Goal: Information Seeking & Learning: Learn about a topic

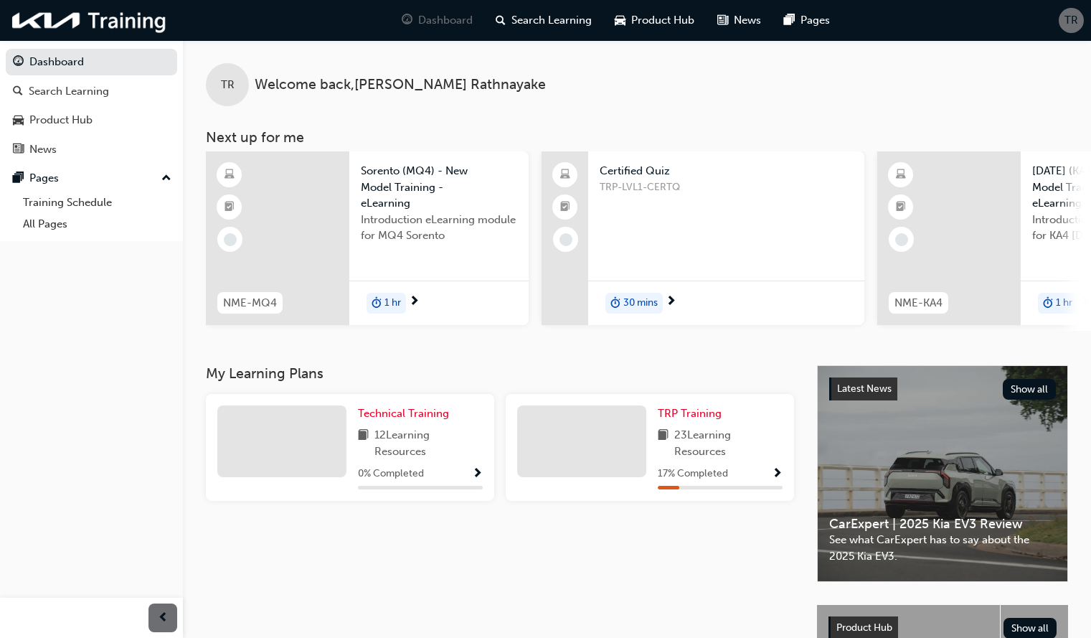
click at [669, 308] on span "next-icon" at bounding box center [671, 302] width 11 height 13
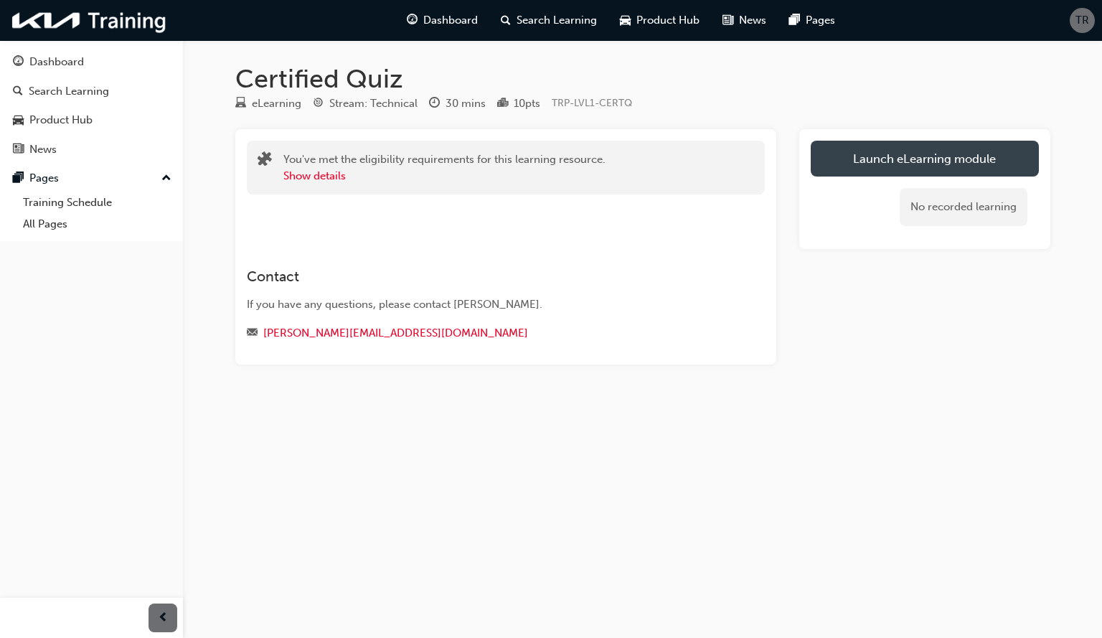
click at [907, 150] on link "Launch eLearning module" at bounding box center [925, 159] width 228 height 36
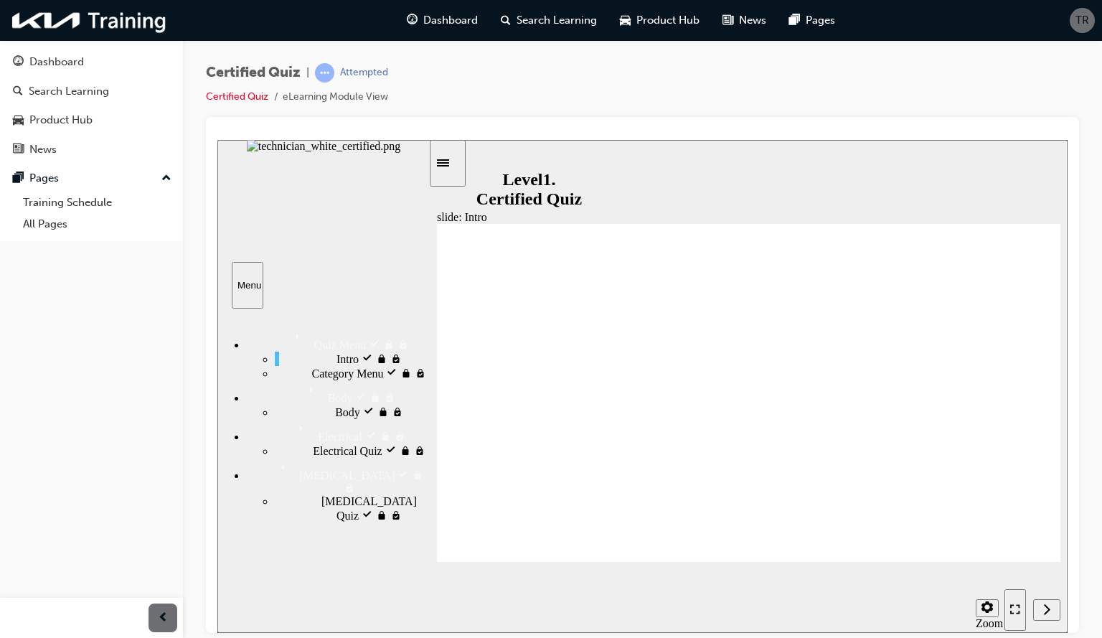
click at [312, 378] on span "Category Menu locked" at bounding box center [364, 371] width 105 height 13
click at [370, 365] on div "Intro visited Intro" at bounding box center [352, 358] width 154 height 14
click at [1019, 614] on icon "Enter full-screen (Ctrl+Alt+F)" at bounding box center [1015, 608] width 10 height 10
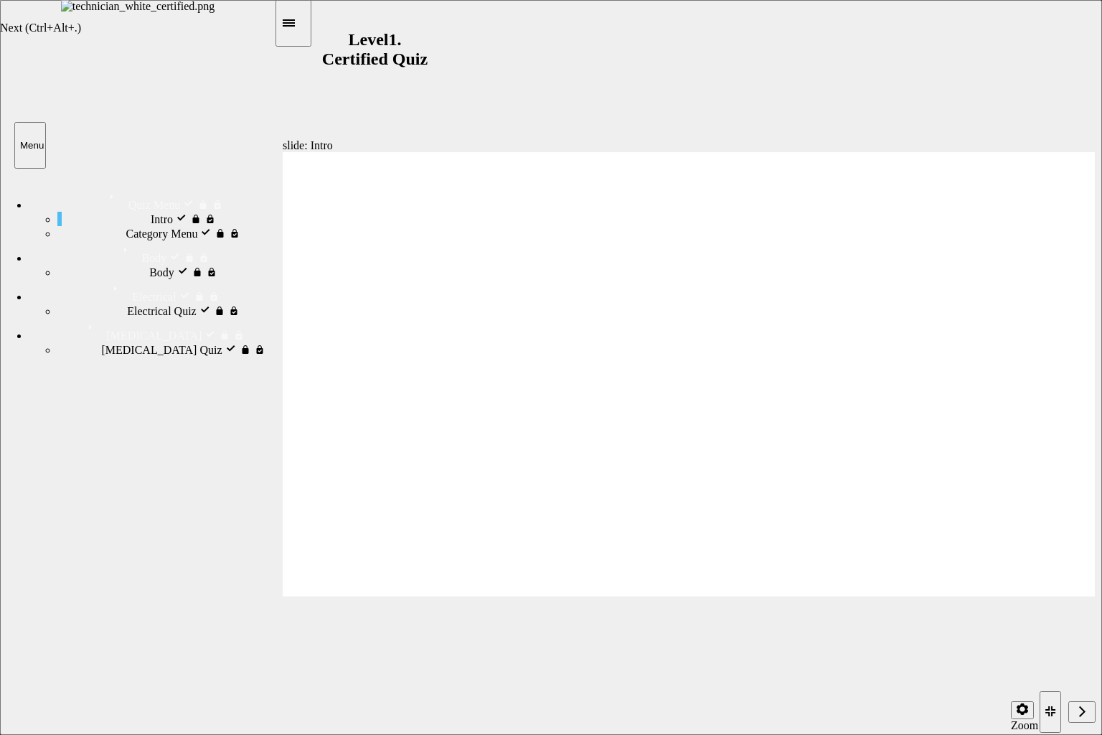
click at [1081, 637] on icon "Next (Ctrl+Alt+Period)" at bounding box center [1082, 710] width 6 height 11
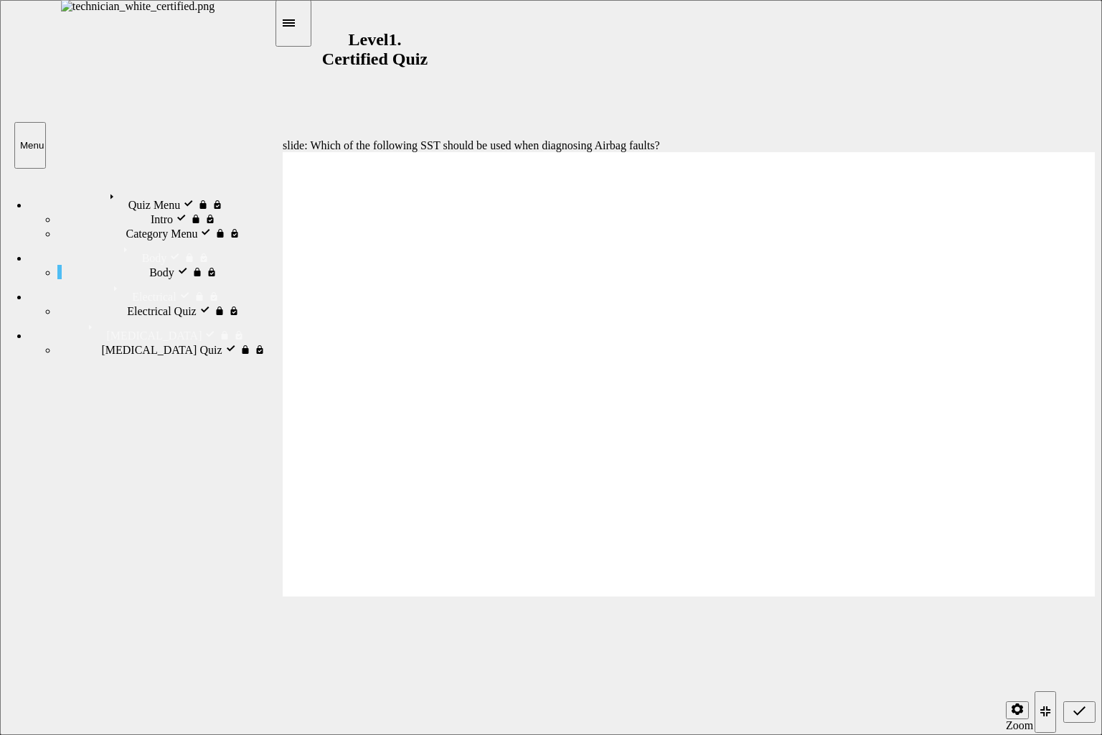
radio input "true"
click at [1086, 637] on div "Submit (Ctrl+Alt+S)" at bounding box center [1079, 712] width 21 height 15
radio input "true"
click at [1082, 637] on icon "Submit (Ctrl+Alt+S)" at bounding box center [1080, 711] width 12 height 13
radio input "true"
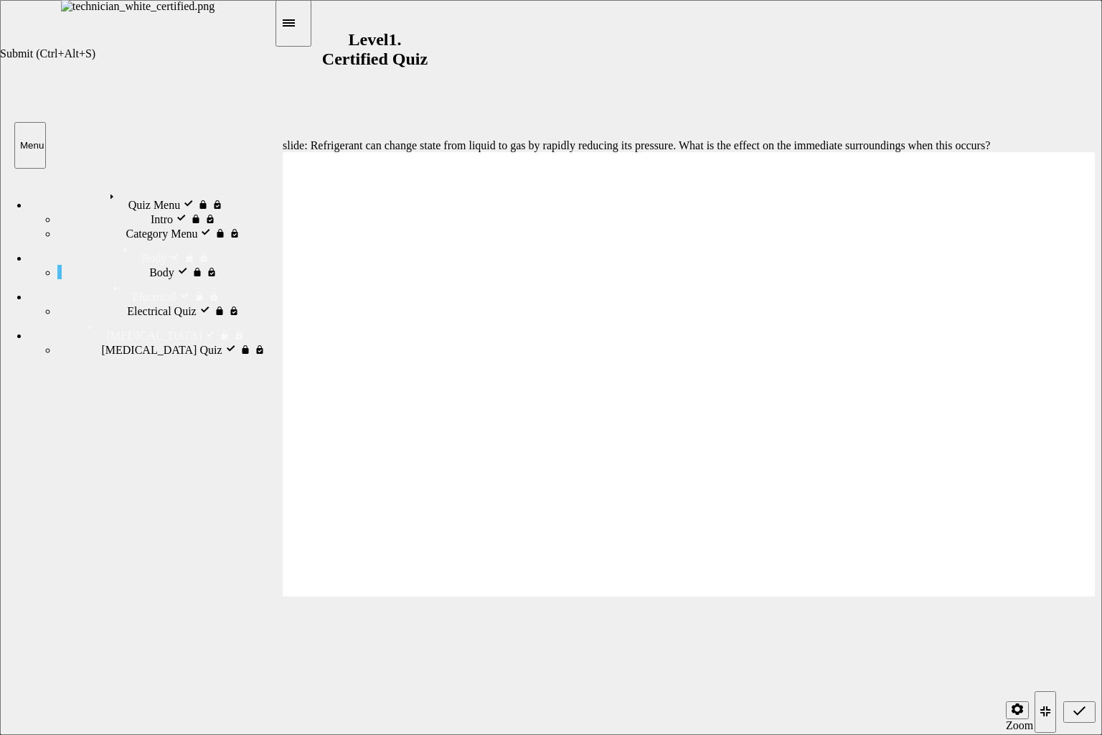
click at [1094, 637] on button "Submit (Ctrl+Alt+S)" at bounding box center [1079, 712] width 32 height 22
radio input "false"
radio input "true"
click at [1083, 637] on icon "Submit (Ctrl+Alt+S)" at bounding box center [1080, 711] width 12 height 13
radio input "false"
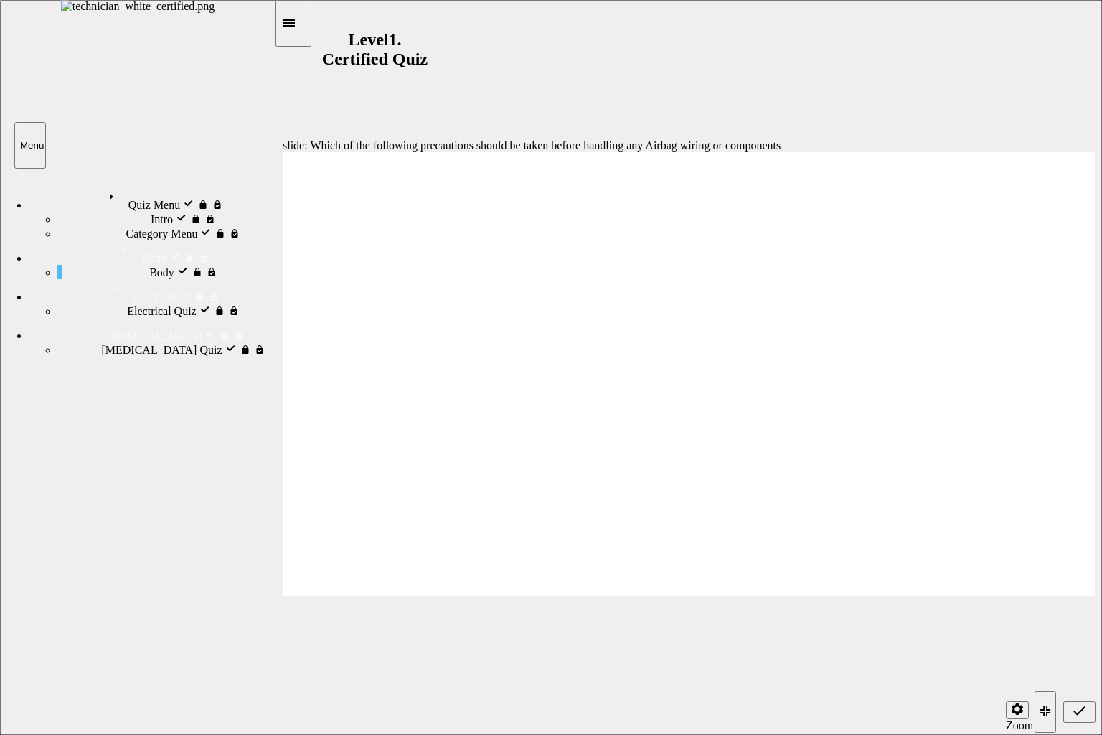
radio input "false"
radio input "true"
click at [1082, 637] on nav "slide navigation" at bounding box center [1065, 711] width 61 height 47
click at [1082, 637] on div "Submit (Ctrl+Alt+S)" at bounding box center [1079, 712] width 21 height 15
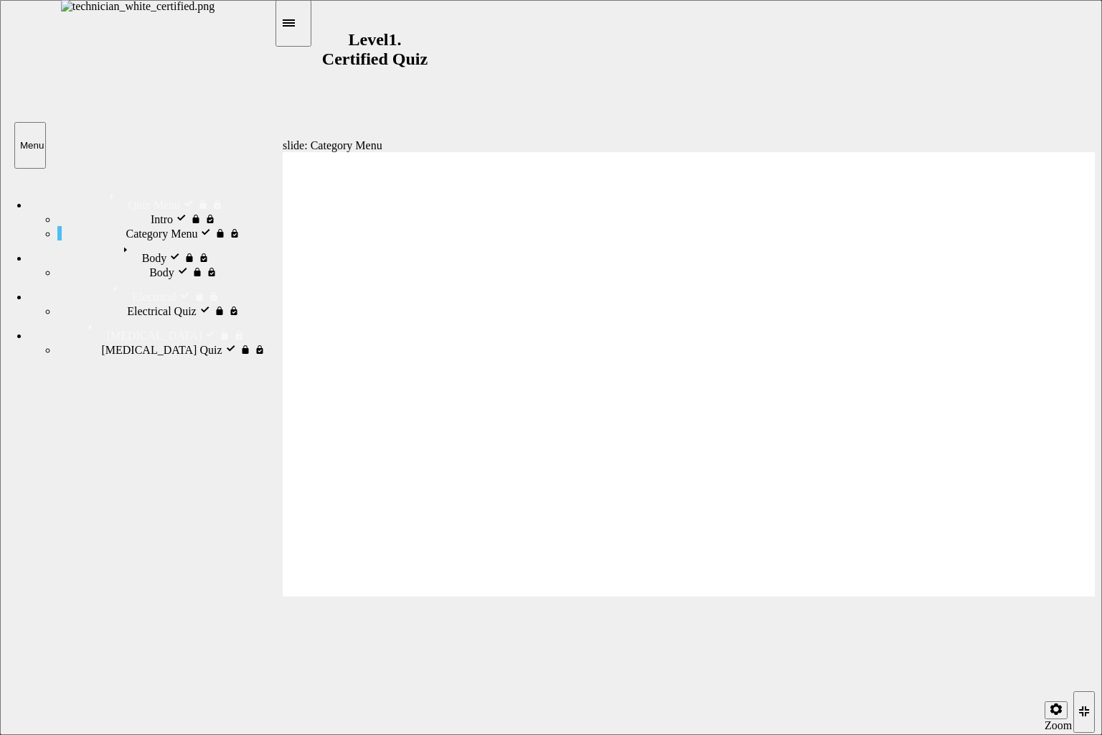
drag, startPoint x: 736, startPoint y: 407, endPoint x: 713, endPoint y: 517, distance: 113.0
drag, startPoint x: 788, startPoint y: 398, endPoint x: 772, endPoint y: 396, distance: 15.9
drag, startPoint x: 774, startPoint y: 352, endPoint x: 739, endPoint y: 458, distance: 111.2
drag, startPoint x: 737, startPoint y: 357, endPoint x: 728, endPoint y: 356, distance: 8.6
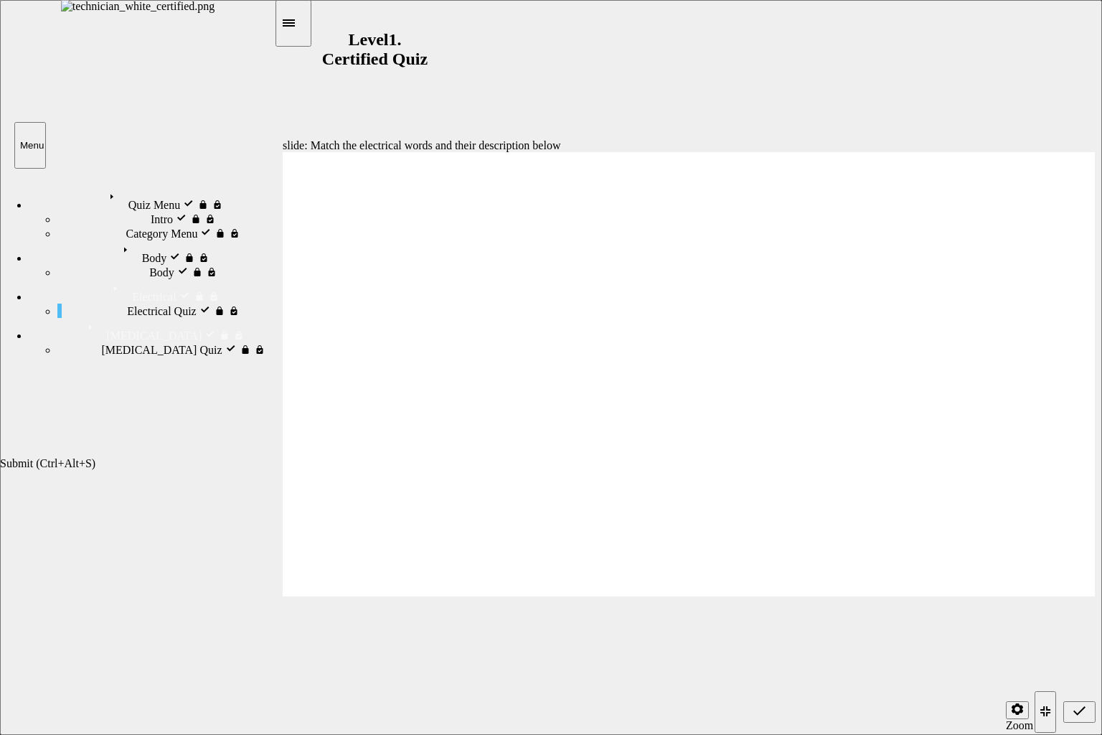
click at [1090, 637] on div "Submit (Ctrl+Alt+S)" at bounding box center [1079, 712] width 21 height 15
radio input "true"
click at [1078, 637] on icon "Submit (Ctrl+Alt+S)" at bounding box center [1080, 710] width 12 height 9
radio input "true"
click at [1082, 637] on nav "slide navigation" at bounding box center [1065, 711] width 61 height 47
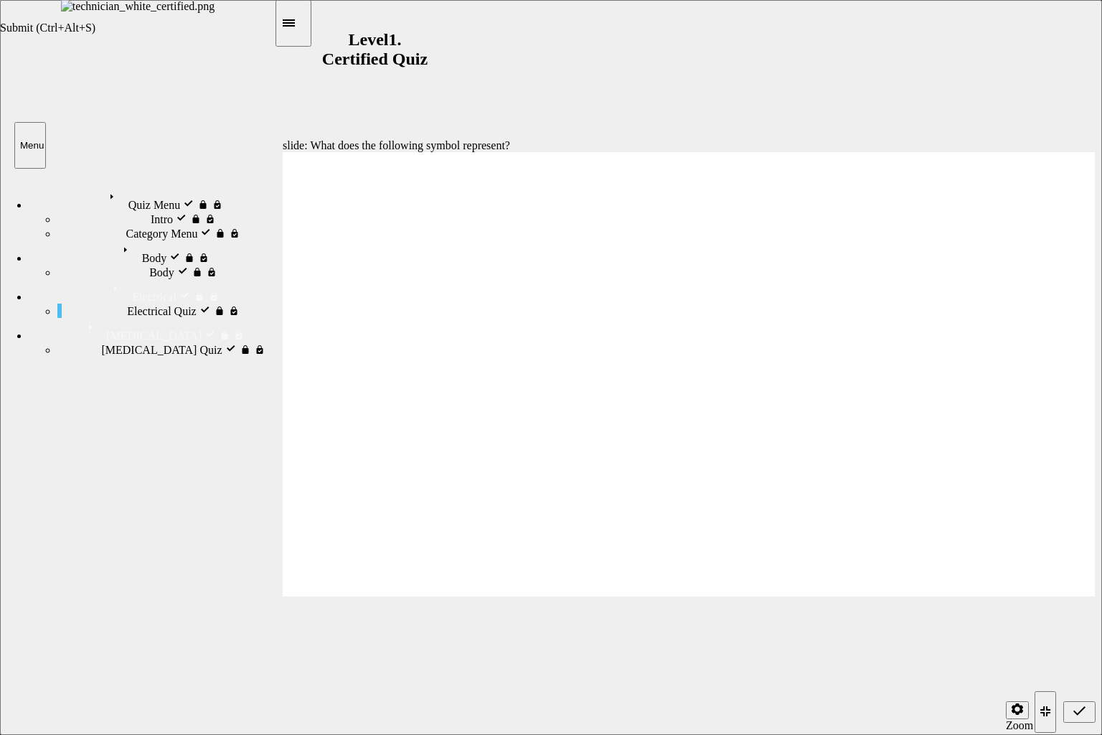
click at [1082, 637] on icon "Submit (Ctrl+Alt+S)" at bounding box center [1080, 711] width 12 height 13
radio input "true"
click at [1079, 637] on icon "Submit (Ctrl+Alt+S)" at bounding box center [1080, 711] width 12 height 13
radio input "true"
click at [1079, 637] on icon "Submit (Ctrl+Alt+S)" at bounding box center [1080, 711] width 12 height 13
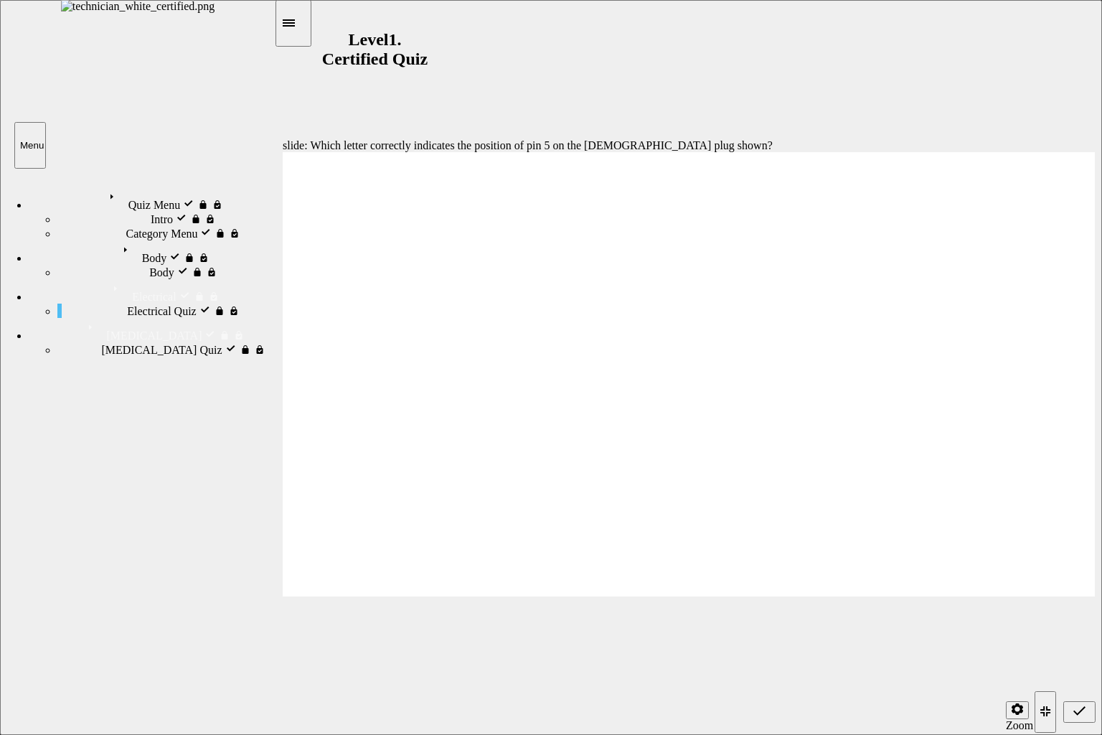
radio input "true"
click at [1089, 637] on div "Submit (Ctrl+Alt+S)" at bounding box center [1079, 712] width 21 height 15
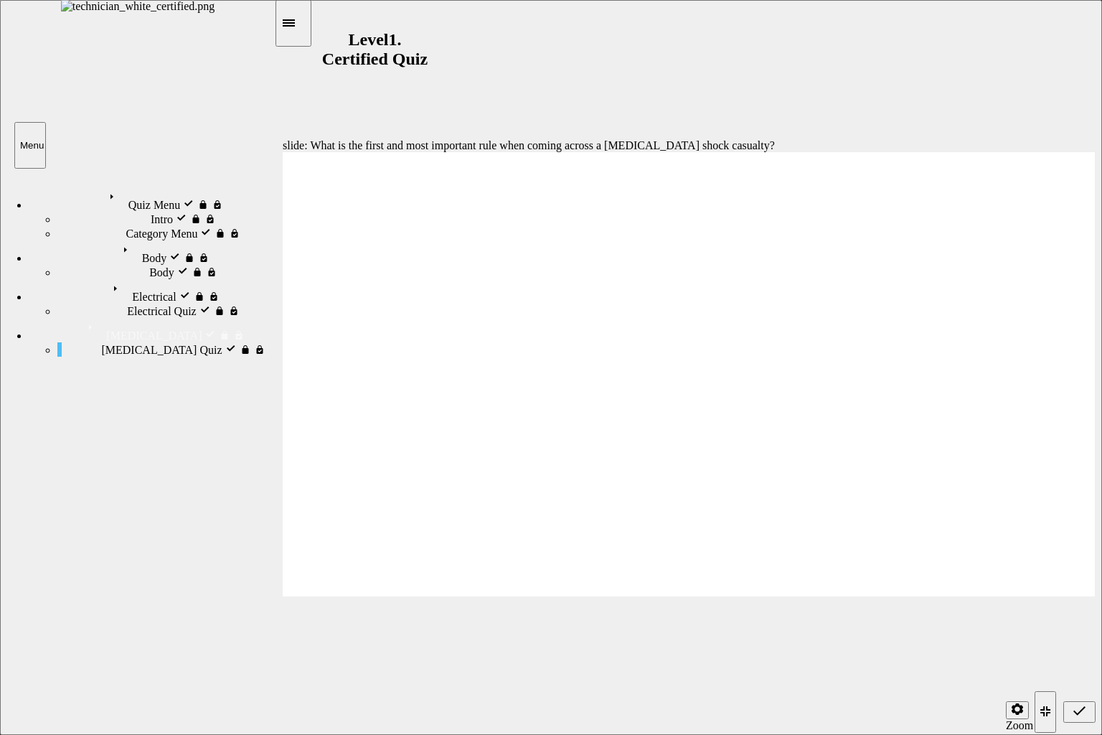
radio input "true"
click at [1078, 637] on icon "Submit (Ctrl+Alt+S)" at bounding box center [1080, 711] width 12 height 13
radio input "true"
click at [1081, 637] on icon "Submit (Ctrl+Alt+S)" at bounding box center [1080, 711] width 12 height 13
radio input "true"
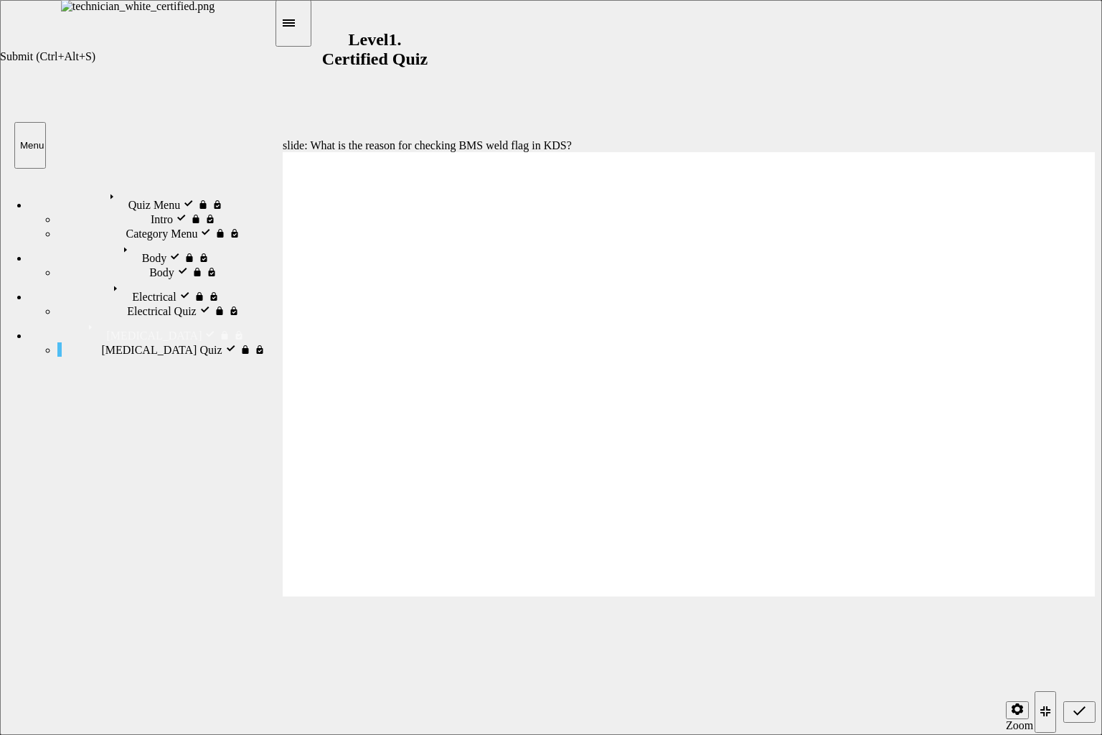
click at [1081, 637] on icon "Submit (Ctrl+Alt+S)" at bounding box center [1080, 711] width 12 height 13
radio input "true"
click at [1075, 637] on icon "Submit (Ctrl+Alt+S)" at bounding box center [1080, 710] width 12 height 9
radio input "true"
click at [1077, 637] on span "Submit (Ctrl+Alt+S)" at bounding box center [1080, 714] width 12 height 11
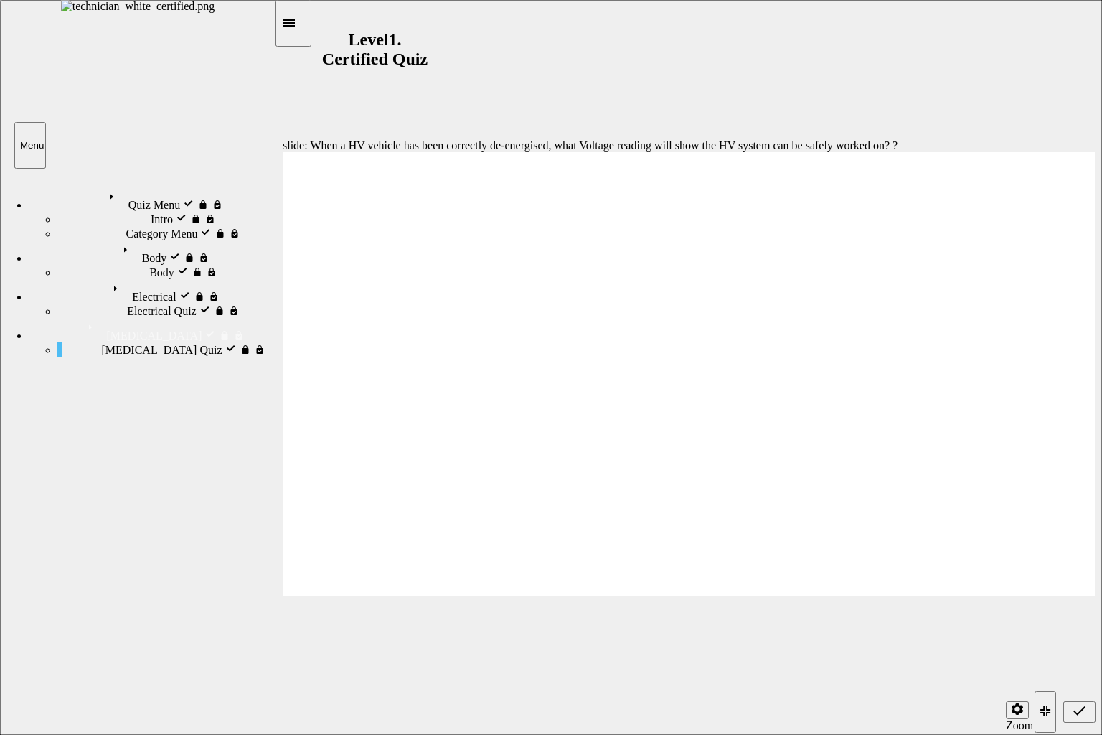
radio input "true"
click at [1086, 637] on div "Submit (Ctrl+Alt+S)" at bounding box center [1079, 712] width 21 height 15
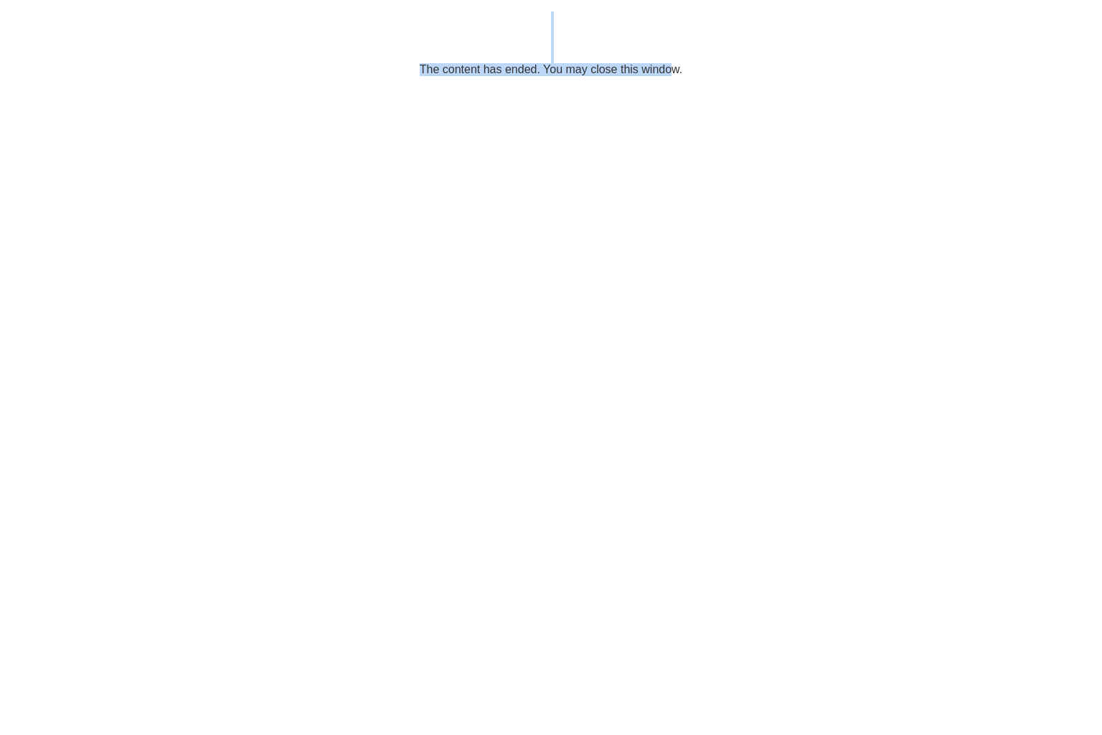
drag, startPoint x: 656, startPoint y: 35, endPoint x: 665, endPoint y: 169, distance: 134.5
click at [665, 88] on html "The content has ended. You may close this window." at bounding box center [551, 44] width 1102 height 88
click at [759, 88] on html "The content has ended. You may close this window." at bounding box center [551, 44] width 1102 height 88
click at [768, 52] on p "The content has ended. You may close this window." at bounding box center [551, 43] width 1091 height 65
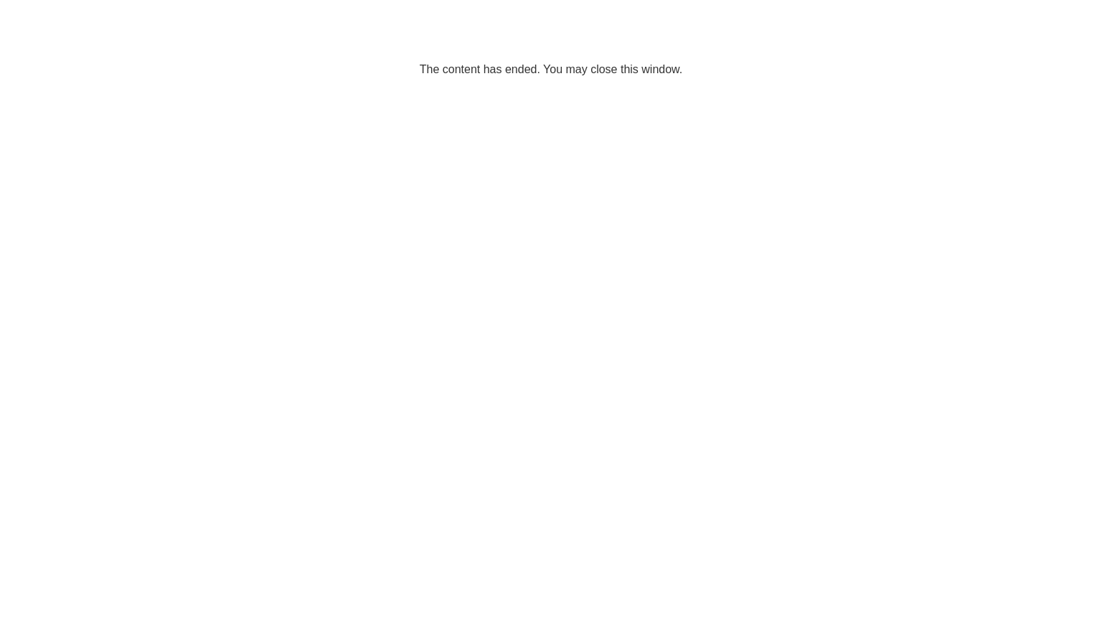
click at [753, 263] on button "Congratulations!" at bounding box center [756, 255] width 11 height 18
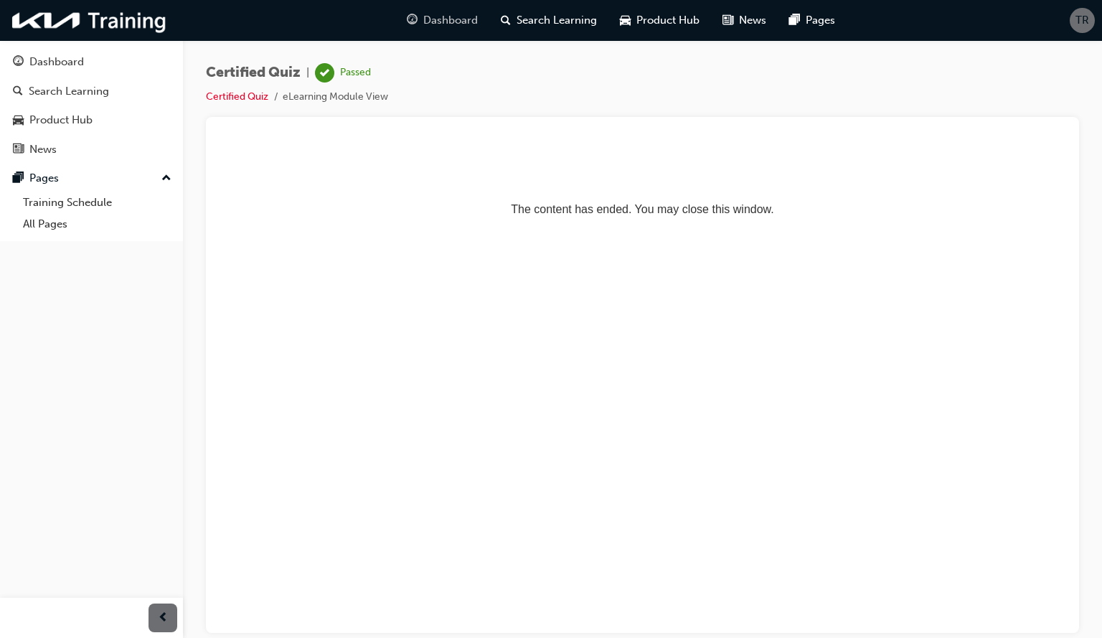
click at [469, 21] on span "Dashboard" at bounding box center [450, 20] width 55 height 17
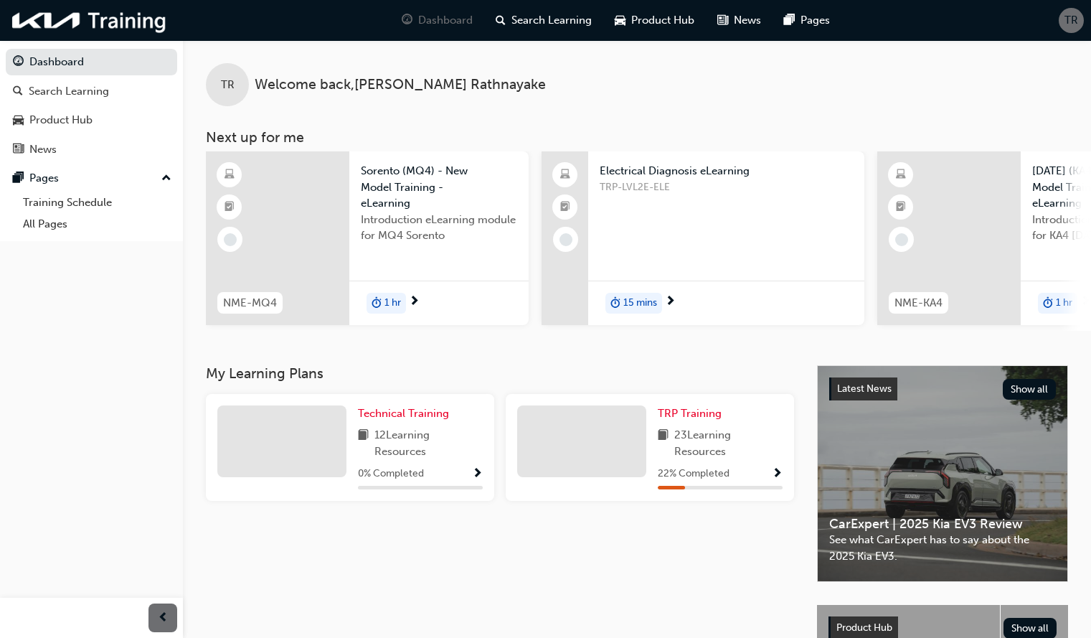
click at [1065, 26] on span "TR" at bounding box center [1072, 20] width 14 height 17
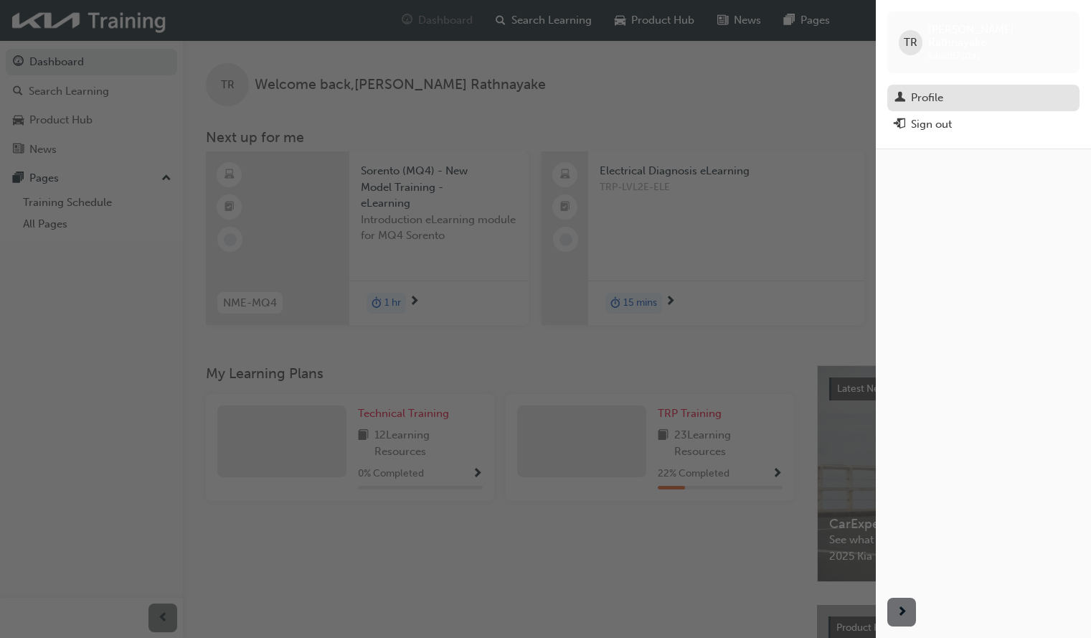
click at [930, 90] on div "Profile" at bounding box center [927, 98] width 32 height 17
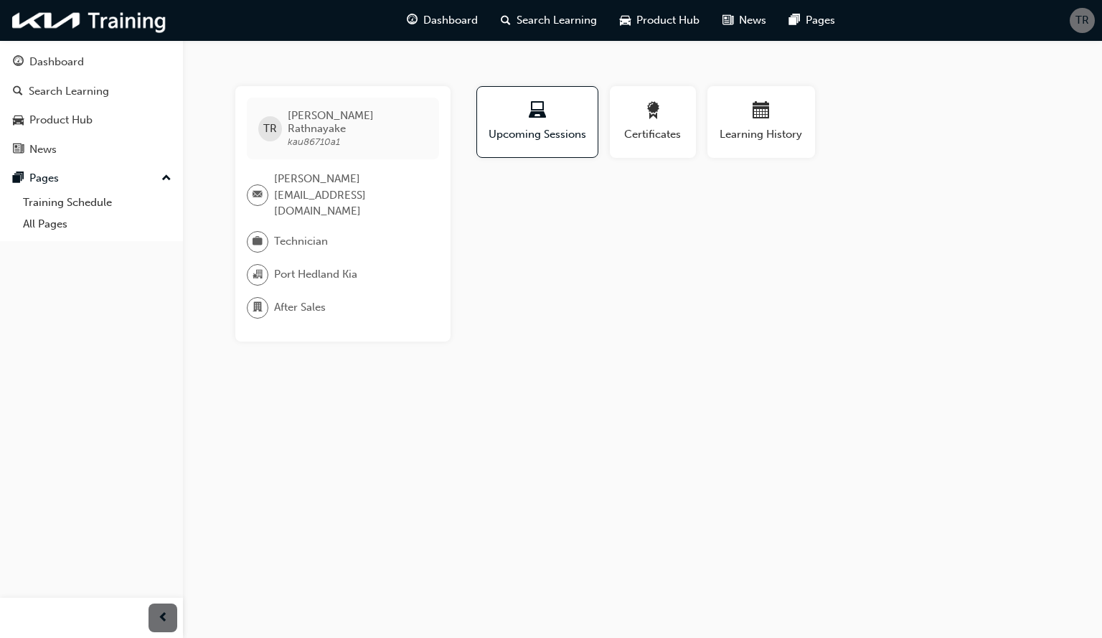
click at [705, 118] on div "Learning History" at bounding box center [761, 127] width 119 height 83
click at [706, 115] on div "Learning History" at bounding box center [761, 127] width 119 height 83
click at [725, 115] on div "button" at bounding box center [761, 113] width 86 height 22
